Goal: Check status: Check status

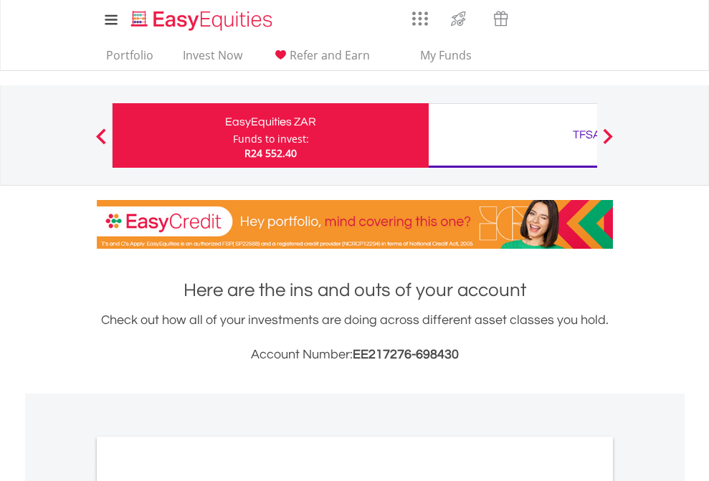
click at [233, 136] on div "Funds to invest:" at bounding box center [271, 139] width 76 height 14
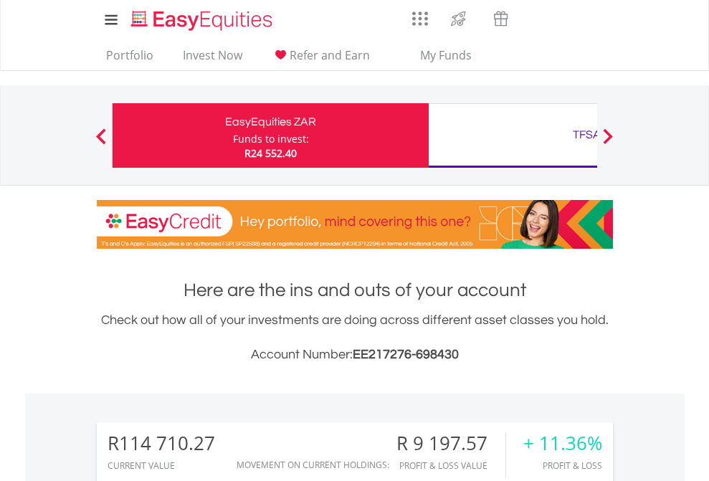
scroll to position [138, 225]
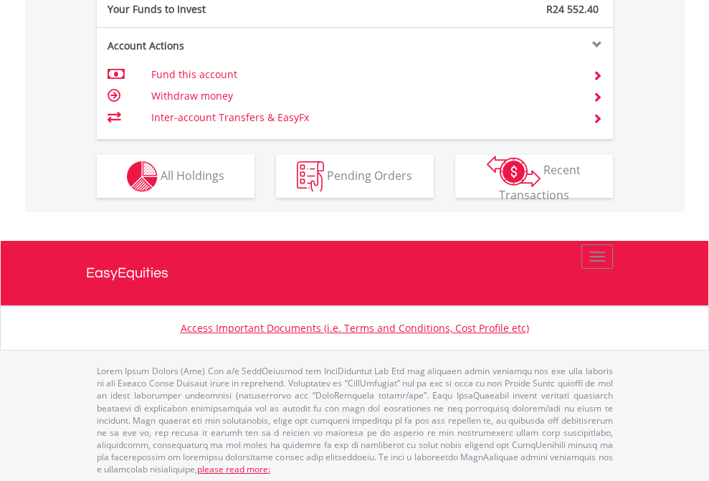
scroll to position [1432, 0]
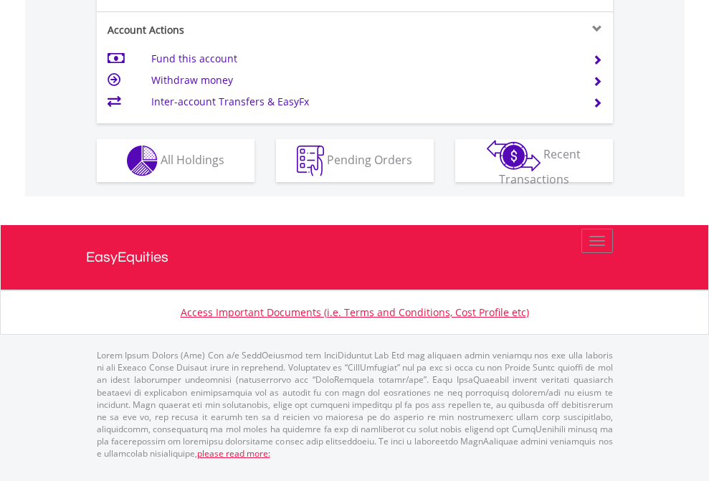
scroll to position [1403, 0]
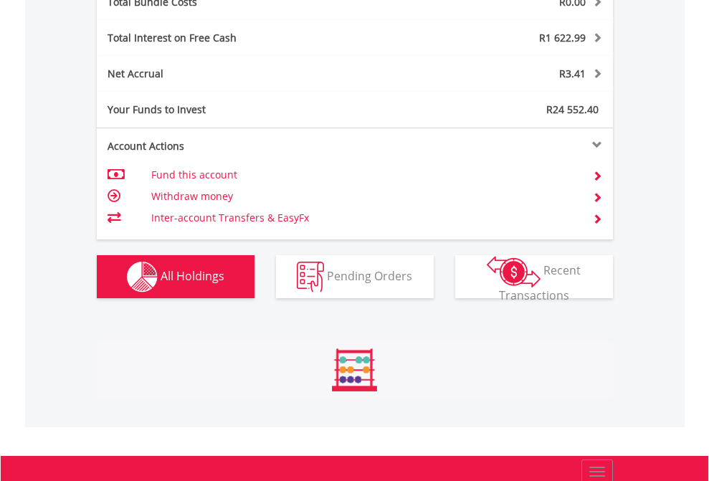
scroll to position [138, 225]
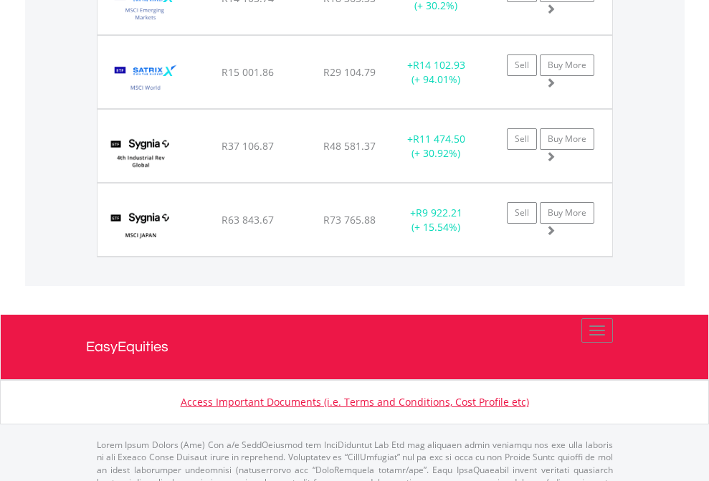
scroll to position [138, 225]
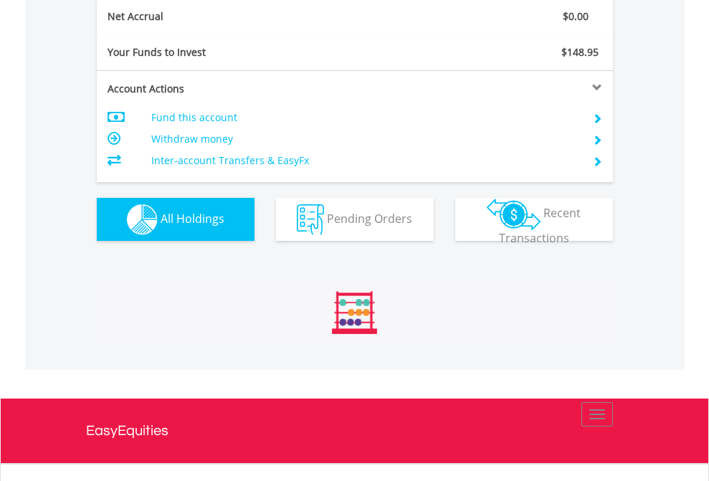
scroll to position [1623, 0]
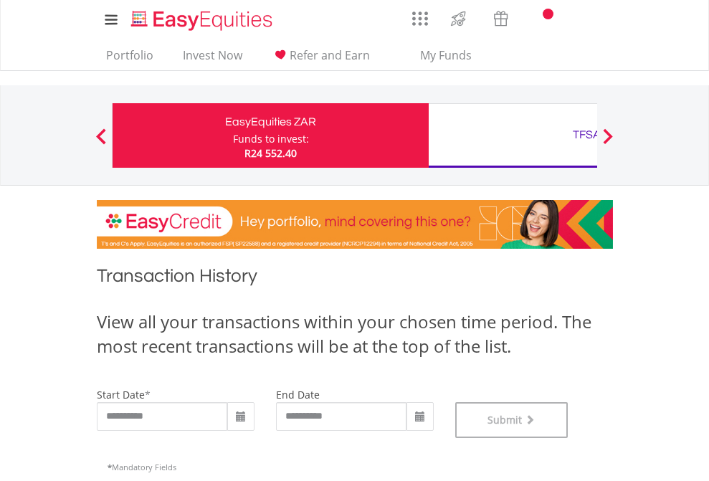
scroll to position [581, 0]
click at [513, 136] on div "TFSA" at bounding box center [586, 135] width 299 height 20
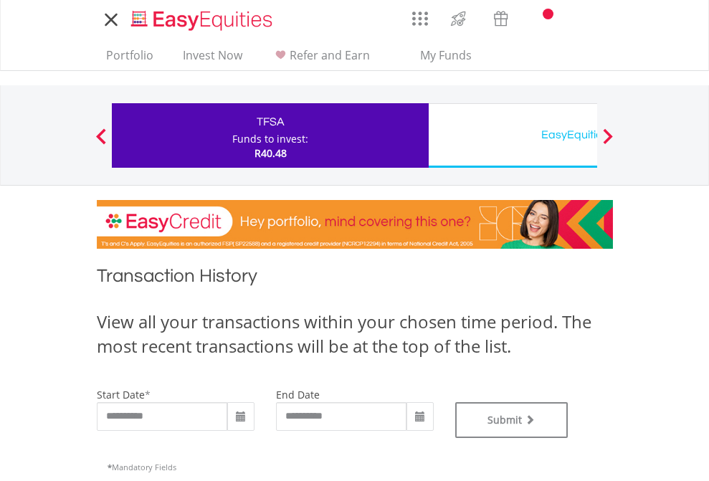
type input "**********"
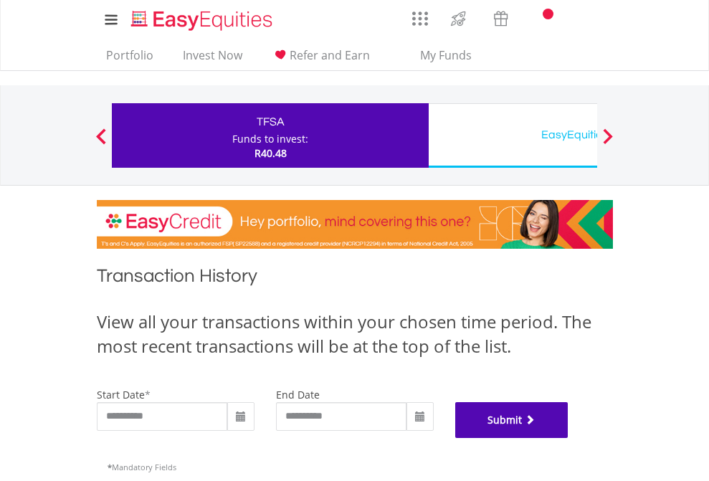
click at [569, 438] on button "Submit" at bounding box center [511, 420] width 113 height 36
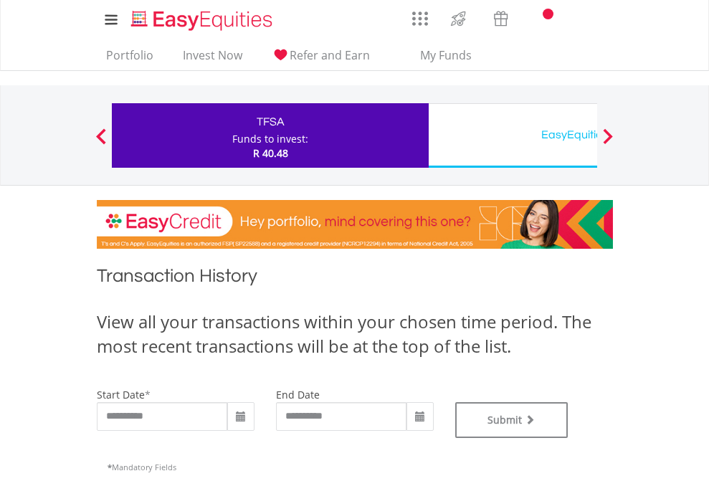
click at [513, 136] on div "EasyEquities USD" at bounding box center [586, 135] width 299 height 20
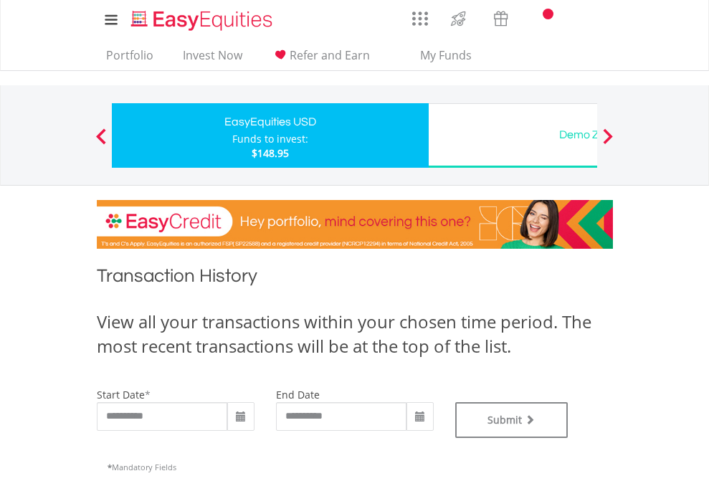
type input "**********"
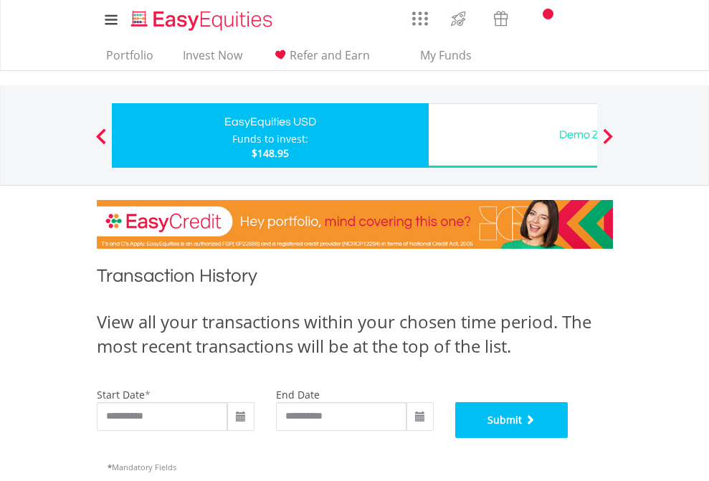
click at [569, 438] on button "Submit" at bounding box center [511, 420] width 113 height 36
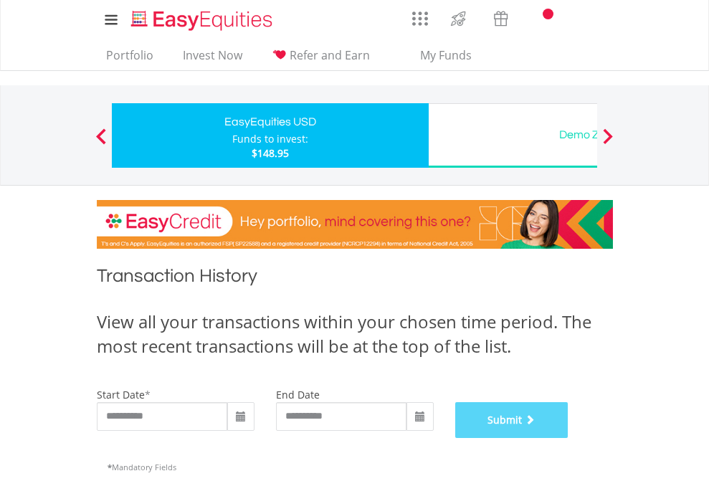
scroll to position [581, 0]
